Goal: Task Accomplishment & Management: Use online tool/utility

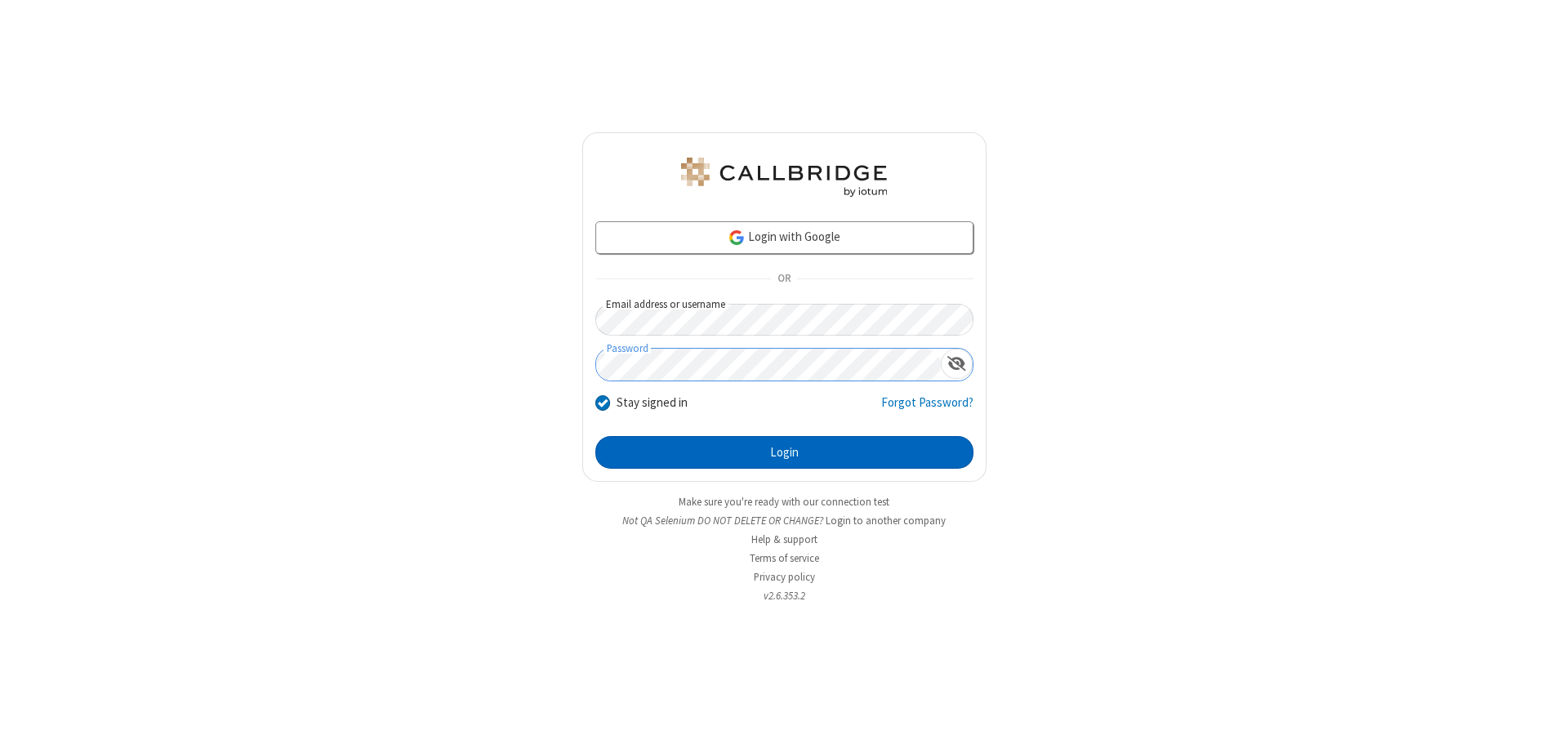
click at [784, 453] on button "Login" at bounding box center [784, 453] width 378 height 33
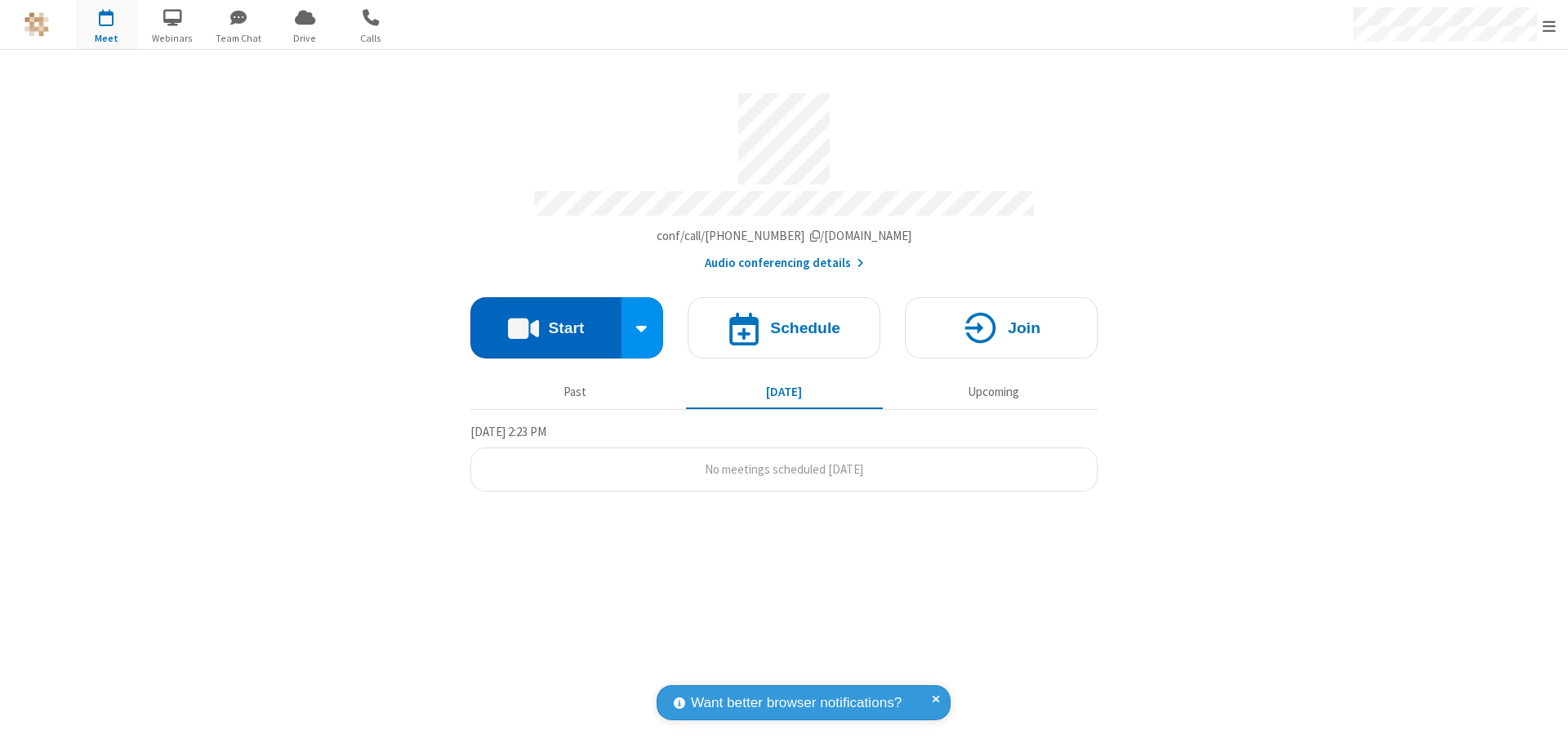
click at [546, 320] on button "Start" at bounding box center [546, 327] width 151 height 61
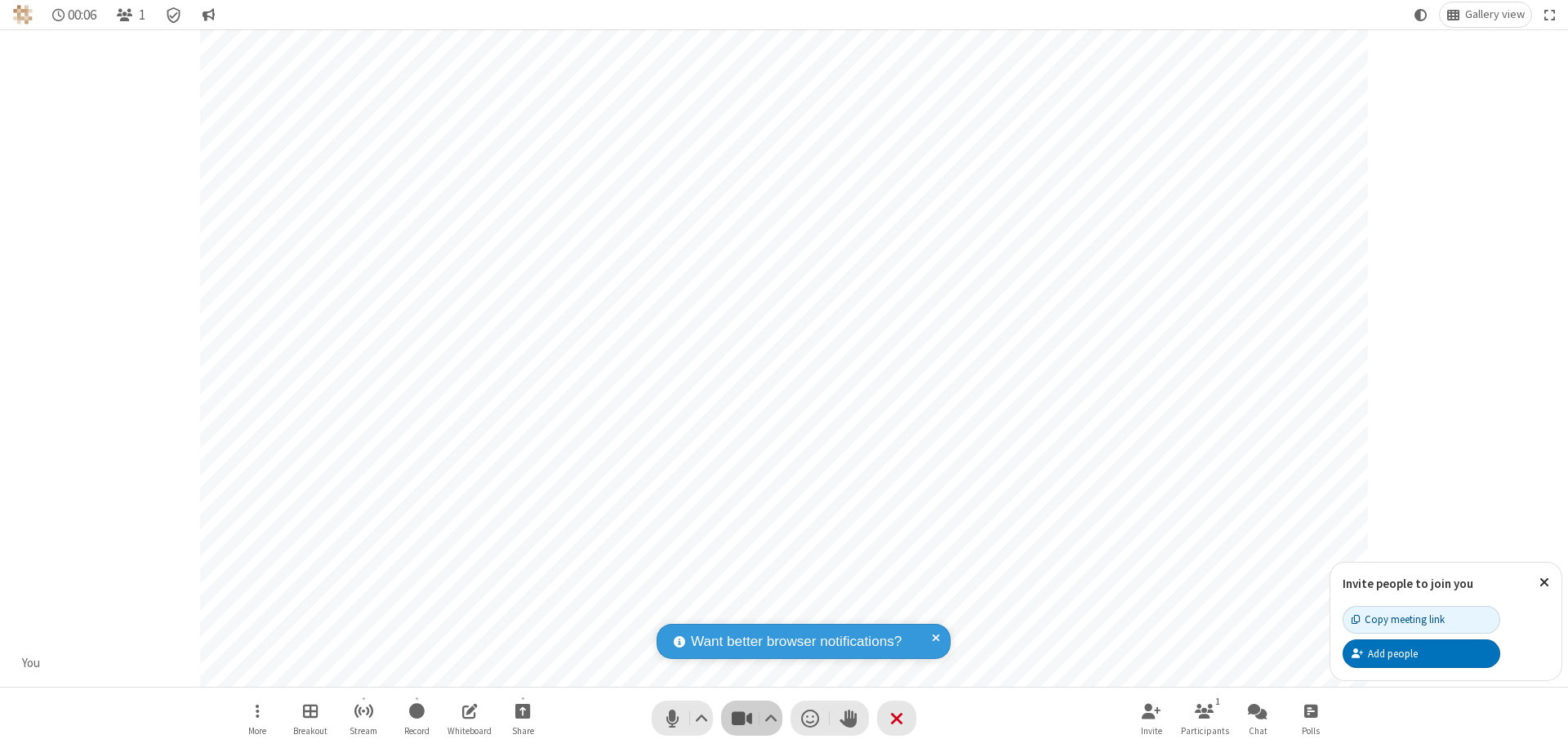
click at [742, 718] on span "Stop video (⌘+Shift+V)" at bounding box center [741, 719] width 24 height 24
click at [742, 718] on span "Start video (⌘+Shift+V)" at bounding box center [741, 719] width 24 height 24
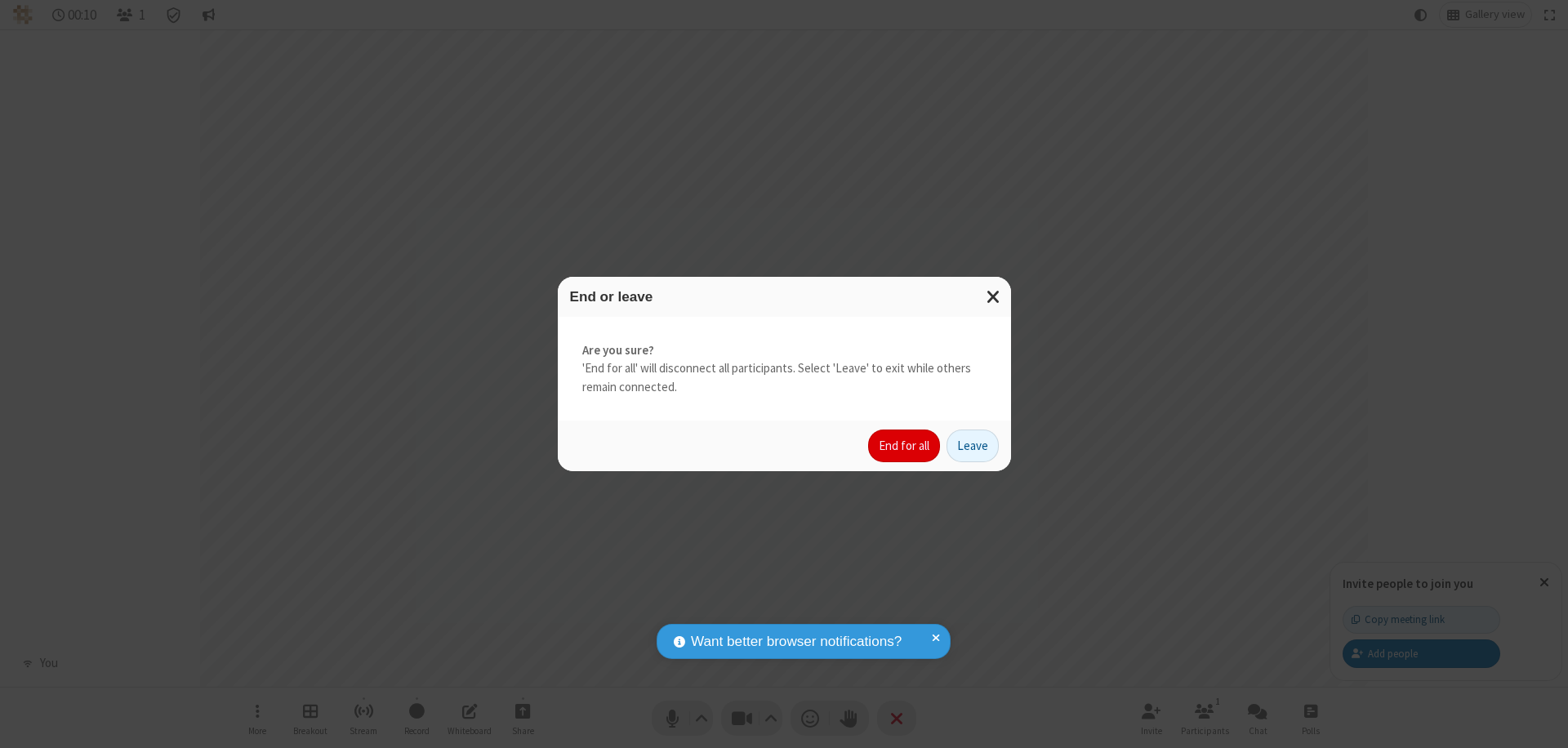
click at [904, 446] on button "End for all" at bounding box center [904, 446] width 71 height 33
